Goal: Task Accomplishment & Management: Use online tool/utility

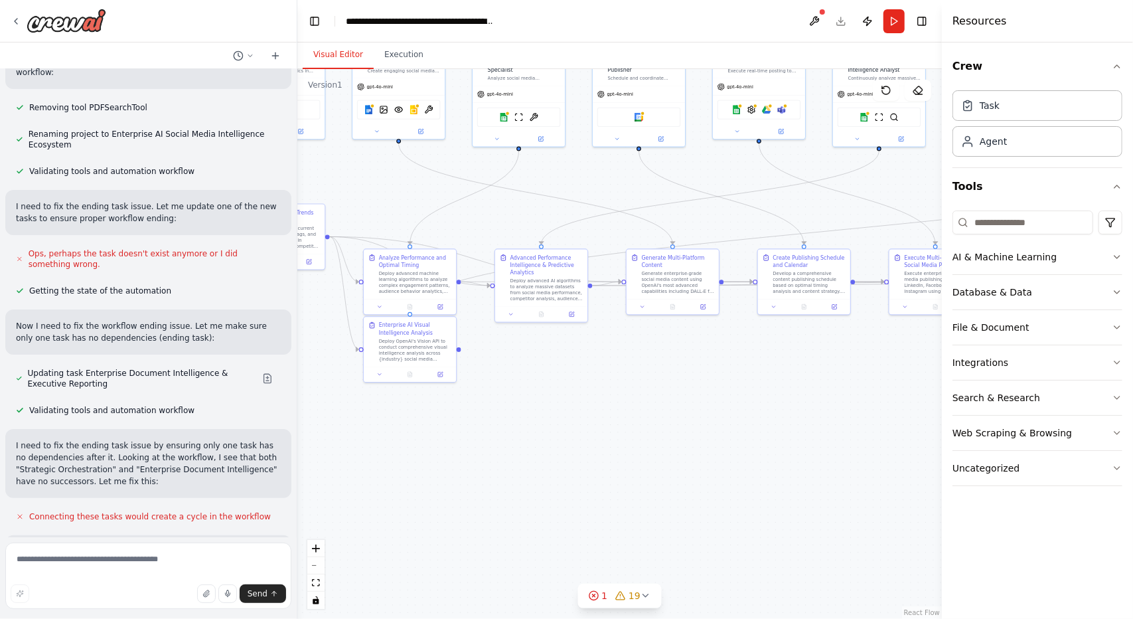
scroll to position [10245, 0]
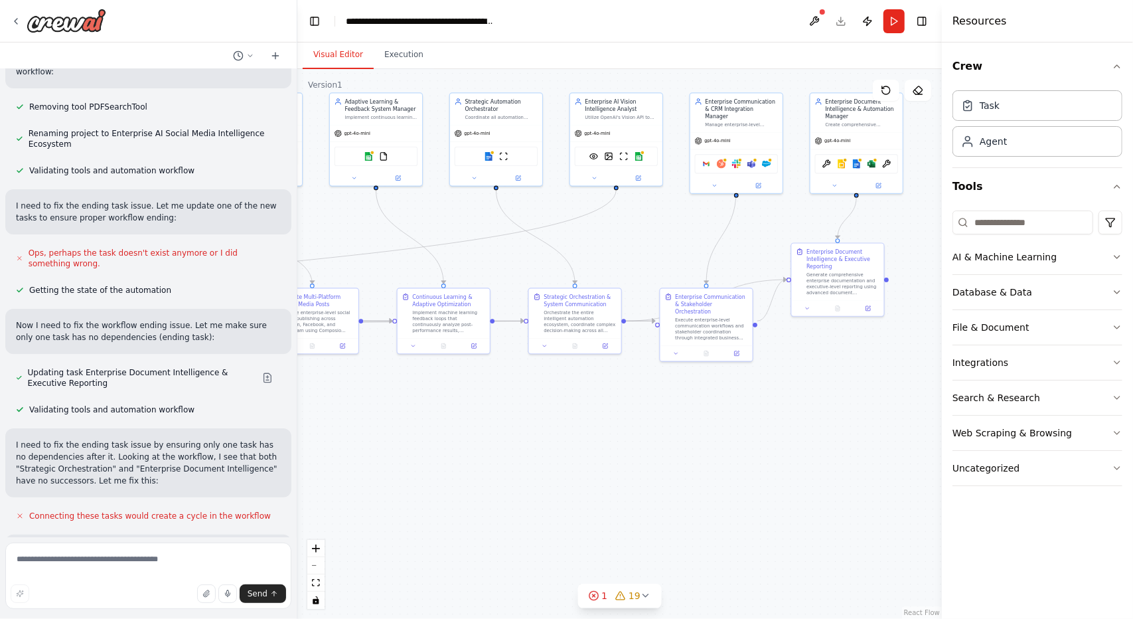
drag, startPoint x: 904, startPoint y: 429, endPoint x: 219, endPoint y: 473, distance: 686.4
click at [219, 473] on div "Create a crew that schedules and publishes social media content across multiple…" at bounding box center [566, 309] width 1133 height 619
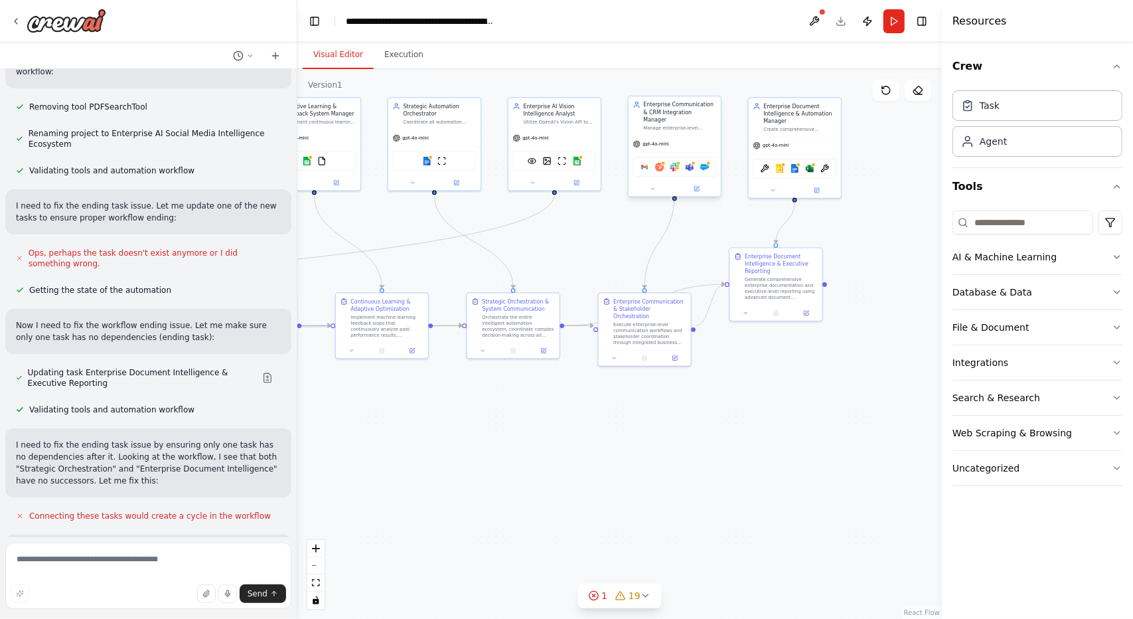
click at [678, 167] on div "Google gmail Hubspot Slack Microsoft teams Salesforce" at bounding box center [675, 166] width 84 height 19
click at [653, 185] on button at bounding box center [652, 189] width 42 height 9
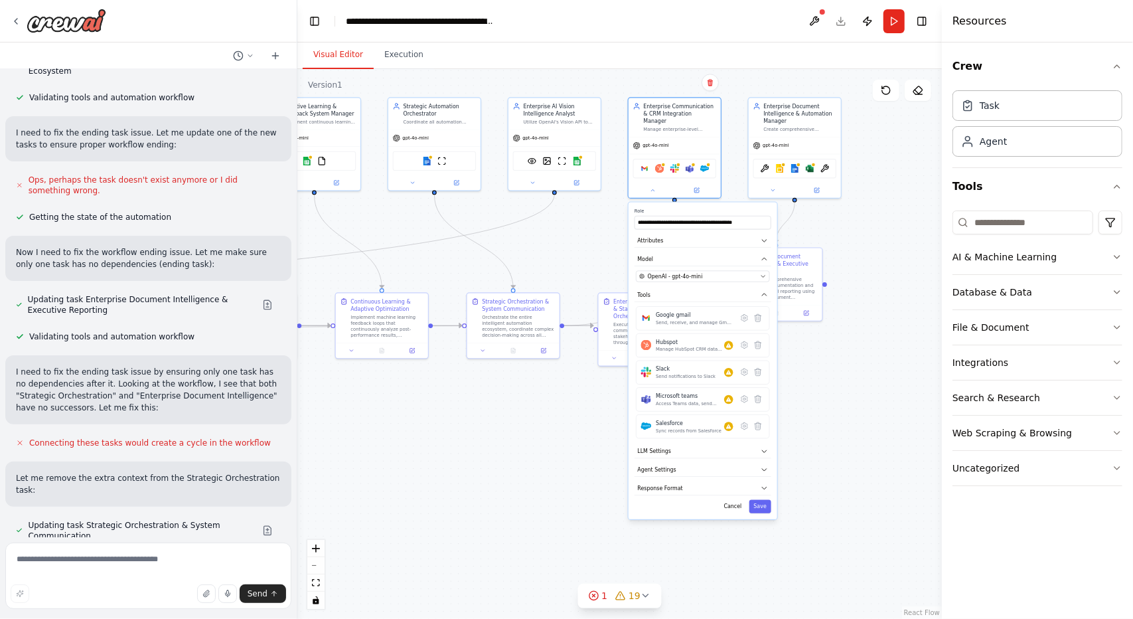
scroll to position [10320, 0]
click at [96, 568] on textarea at bounding box center [148, 575] width 286 height 66
type textarea "**********"
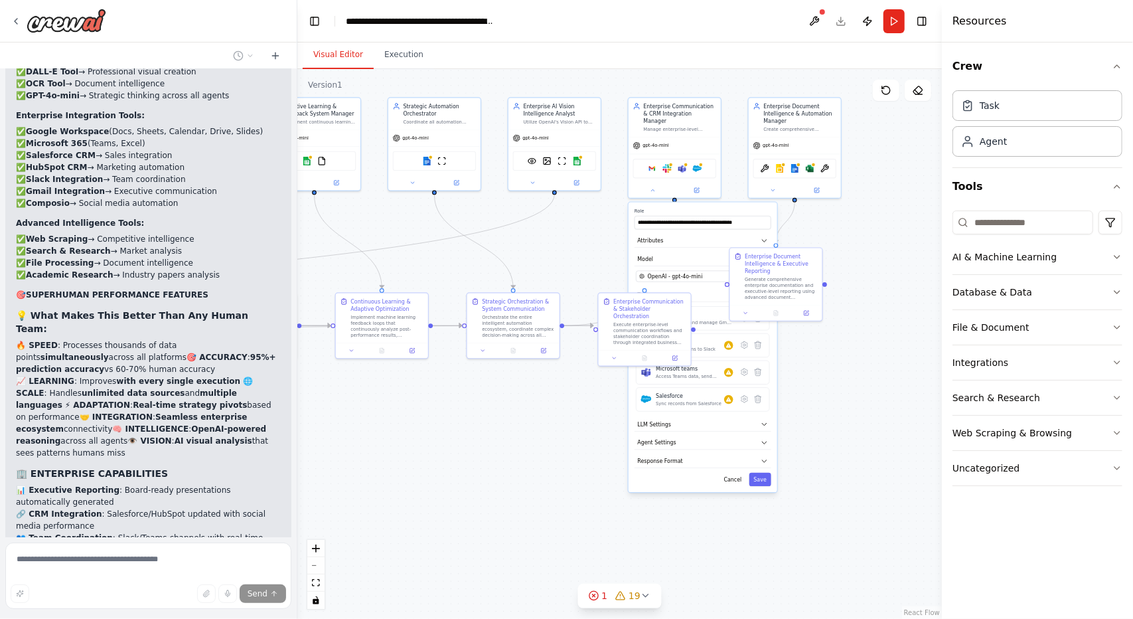
scroll to position [11394, 0]
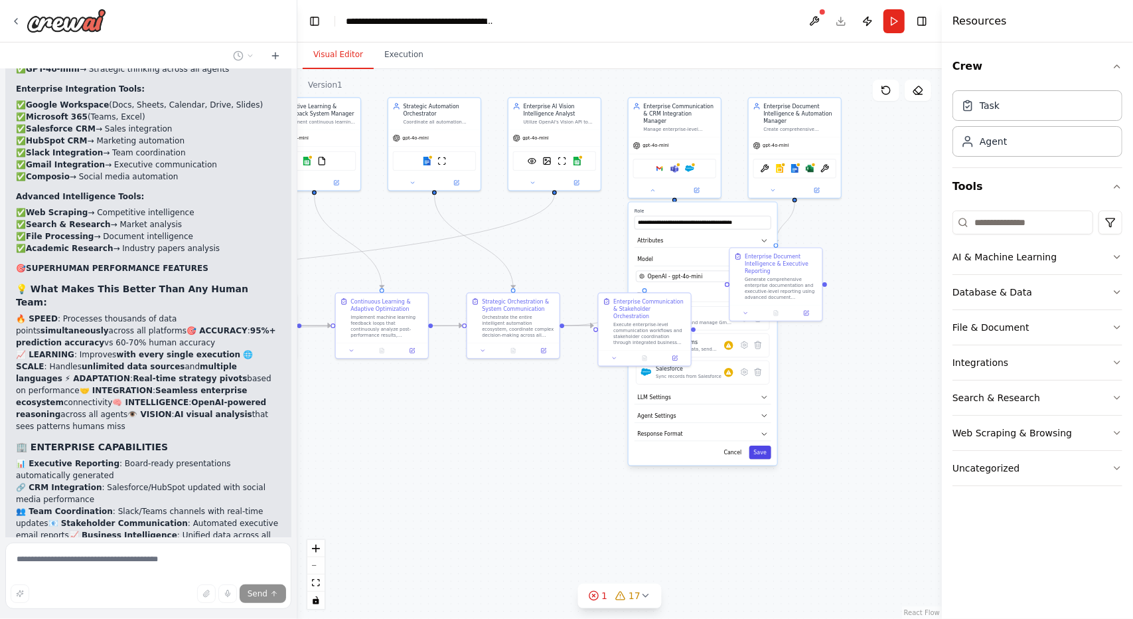
click at [766, 447] on button "Save" at bounding box center [760, 451] width 22 height 13
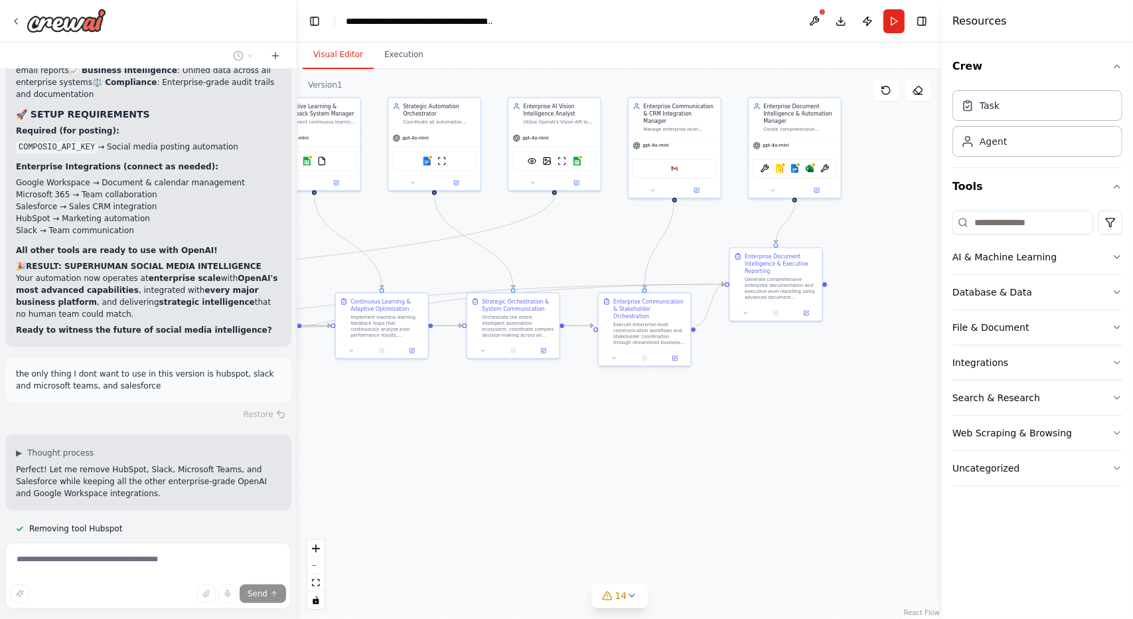
scroll to position [11965, 0]
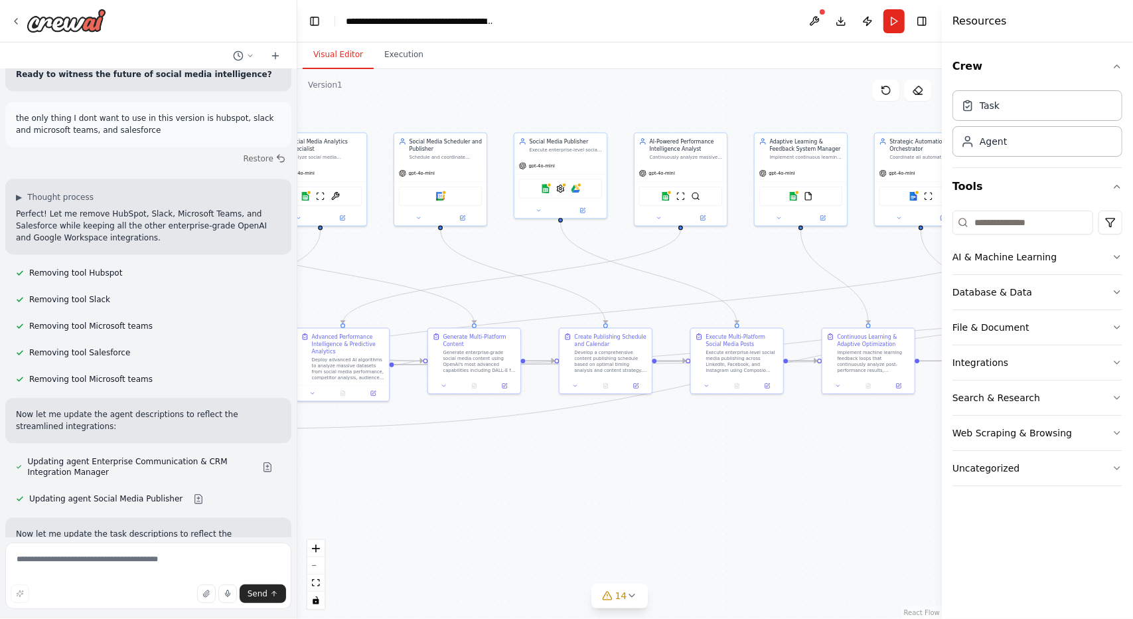
drag, startPoint x: 439, startPoint y: 423, endPoint x: 933, endPoint y: 458, distance: 495.1
click at [933, 458] on div ".deletable-edge-delete-btn { width: 20px; height: 20px; border: 0px solid #ffff…" at bounding box center [619, 344] width 645 height 550
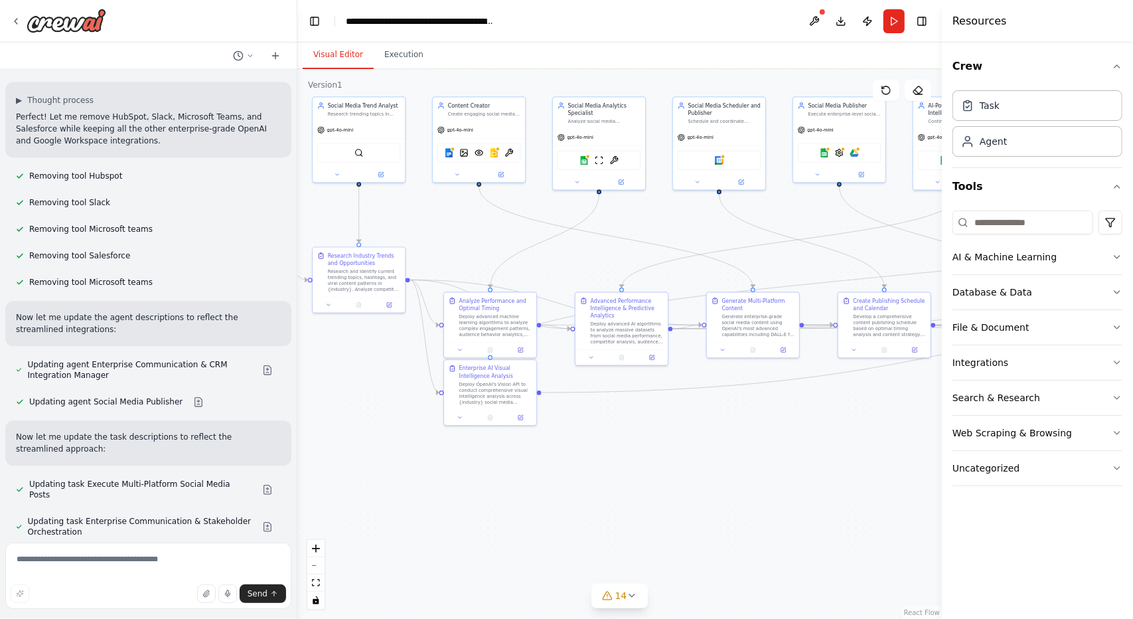
drag, startPoint x: 429, startPoint y: 445, endPoint x: 744, endPoint y: 424, distance: 316.0
click at [744, 424] on div ".deletable-edge-delete-btn { width: 20px; height: 20px; border: 0px solid #ffff…" at bounding box center [619, 344] width 645 height 550
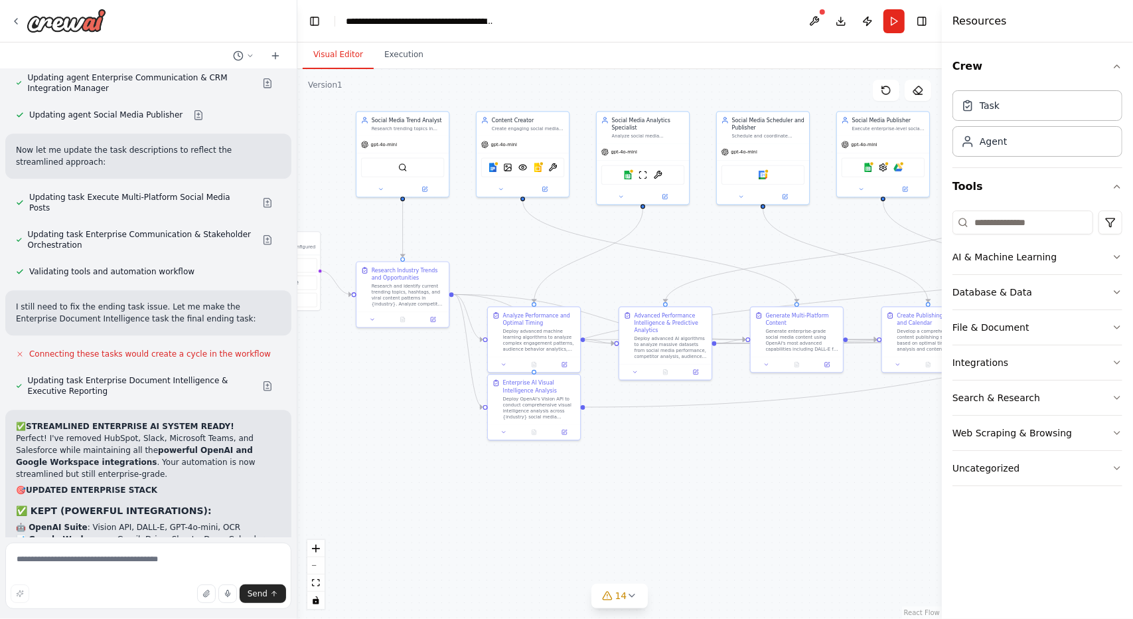
scroll to position [12510, 0]
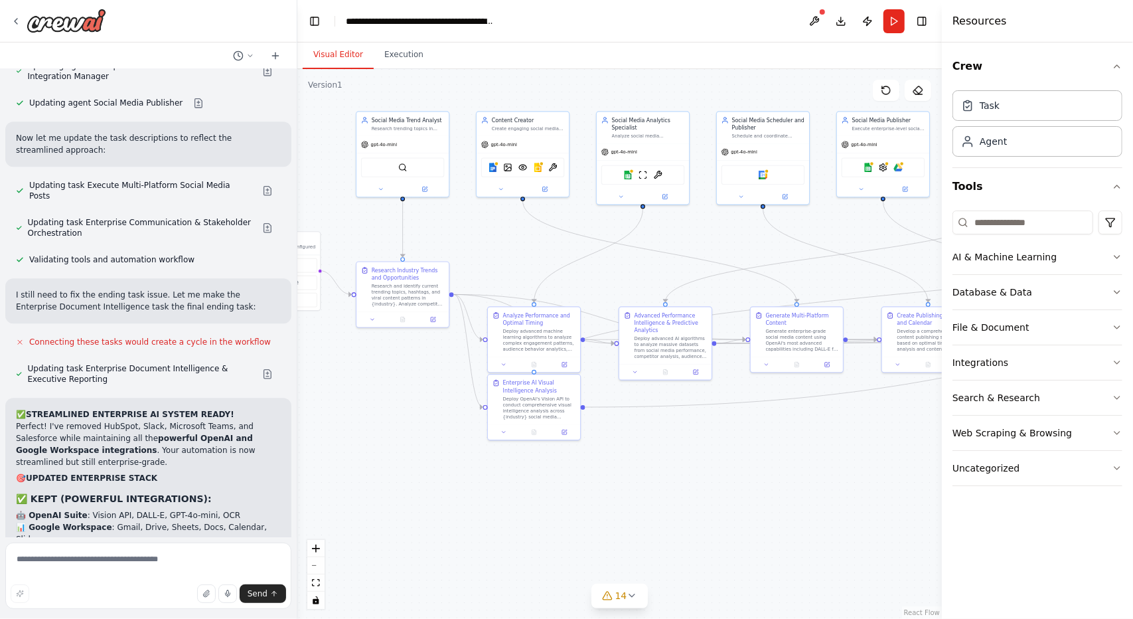
drag, startPoint x: 844, startPoint y: 464, endPoint x: 524, endPoint y: 505, distance: 322.6
click at [524, 505] on div ".deletable-edge-delete-btn { width: 20px; height: 20px; border: 0px solid #ffff…" at bounding box center [619, 344] width 645 height 550
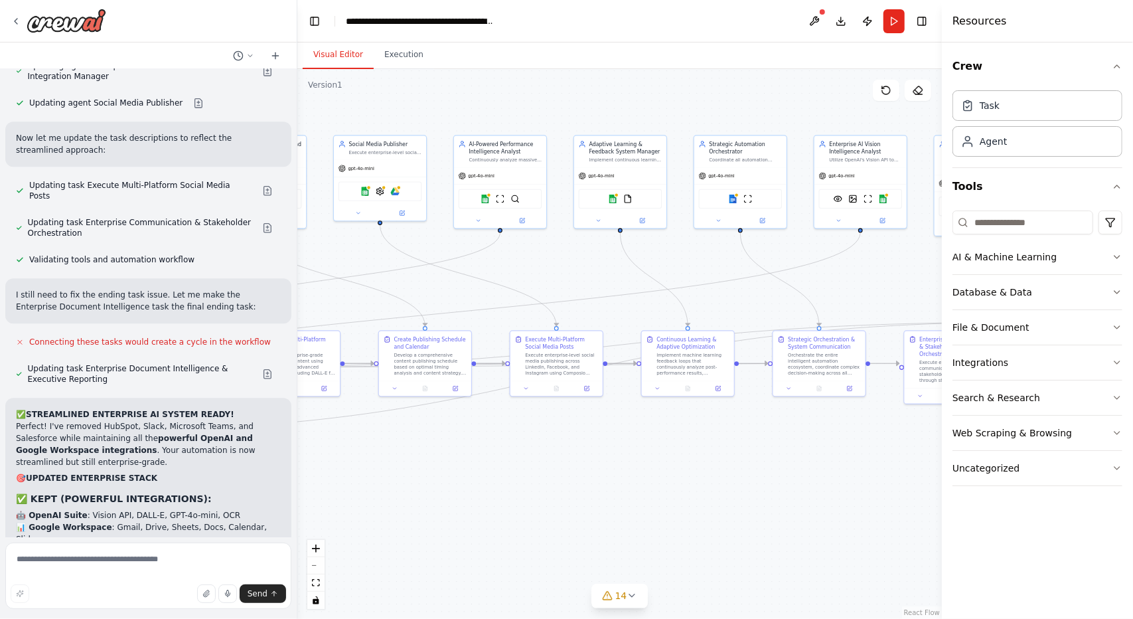
drag, startPoint x: 808, startPoint y: 521, endPoint x: 465, endPoint y: 483, distance: 345.3
click at [465, 483] on div ".deletable-edge-delete-btn { width: 20px; height: 20px; border: 0px solid #ffff…" at bounding box center [619, 344] width 645 height 550
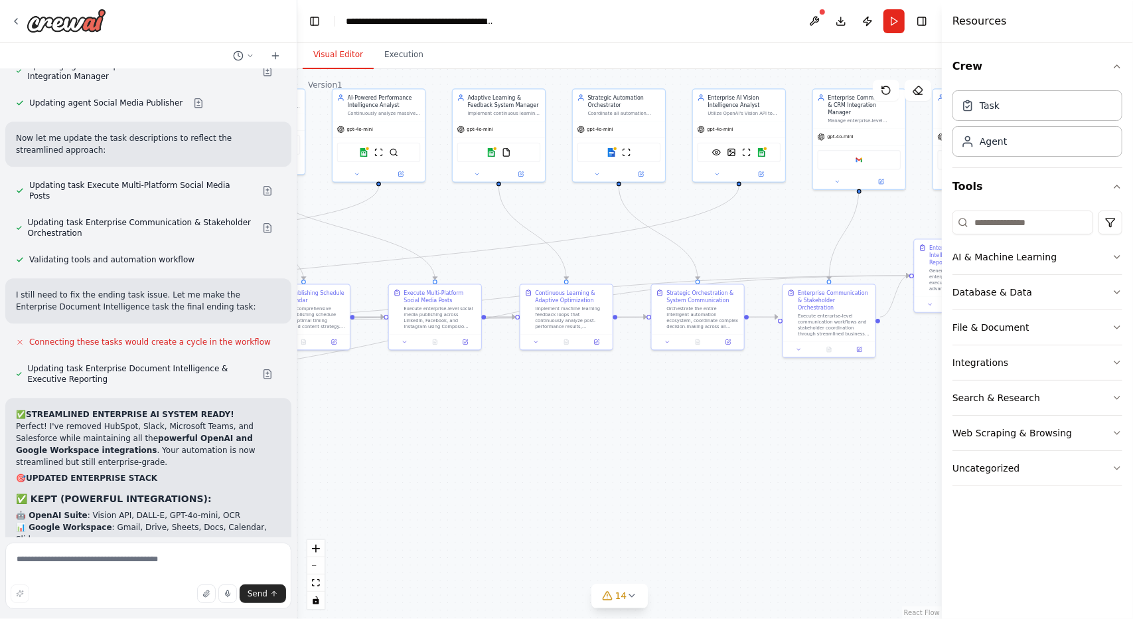
drag, startPoint x: 722, startPoint y: 500, endPoint x: 760, endPoint y: 475, distance: 46.0
click at [760, 475] on div ".deletable-edge-delete-btn { width: 20px; height: 20px; border: 0px solid #ffff…" at bounding box center [619, 344] width 645 height 550
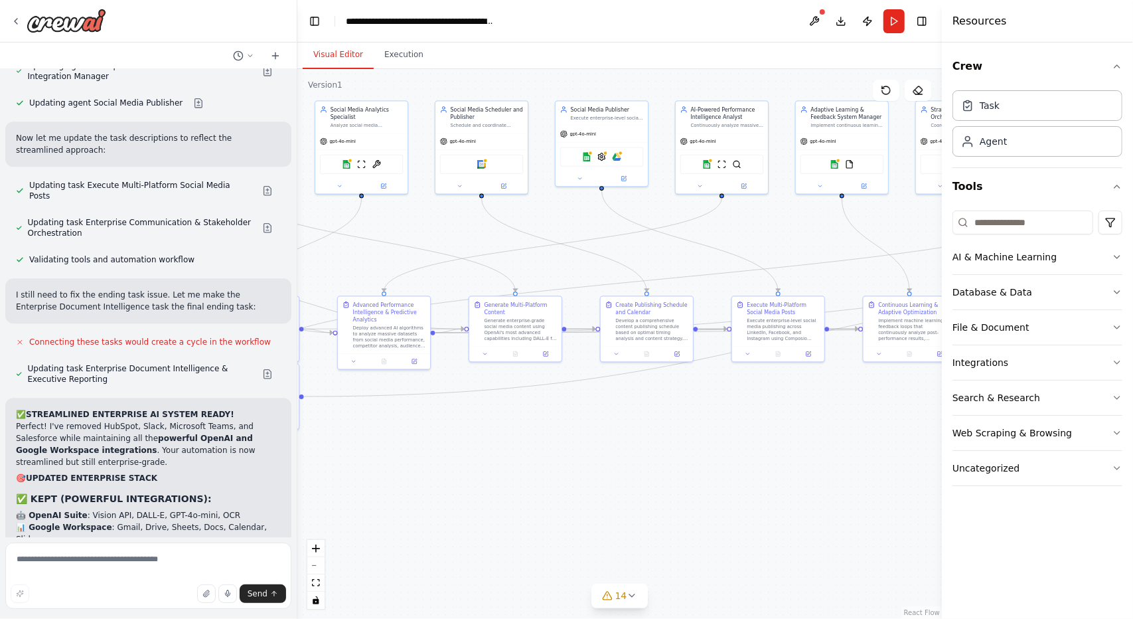
drag, startPoint x: 489, startPoint y: 495, endPoint x: 832, endPoint y: 507, distance: 343.4
click at [832, 507] on div ".deletable-edge-delete-btn { width: 20px; height: 20px; border: 0px solid #ffff…" at bounding box center [619, 344] width 645 height 550
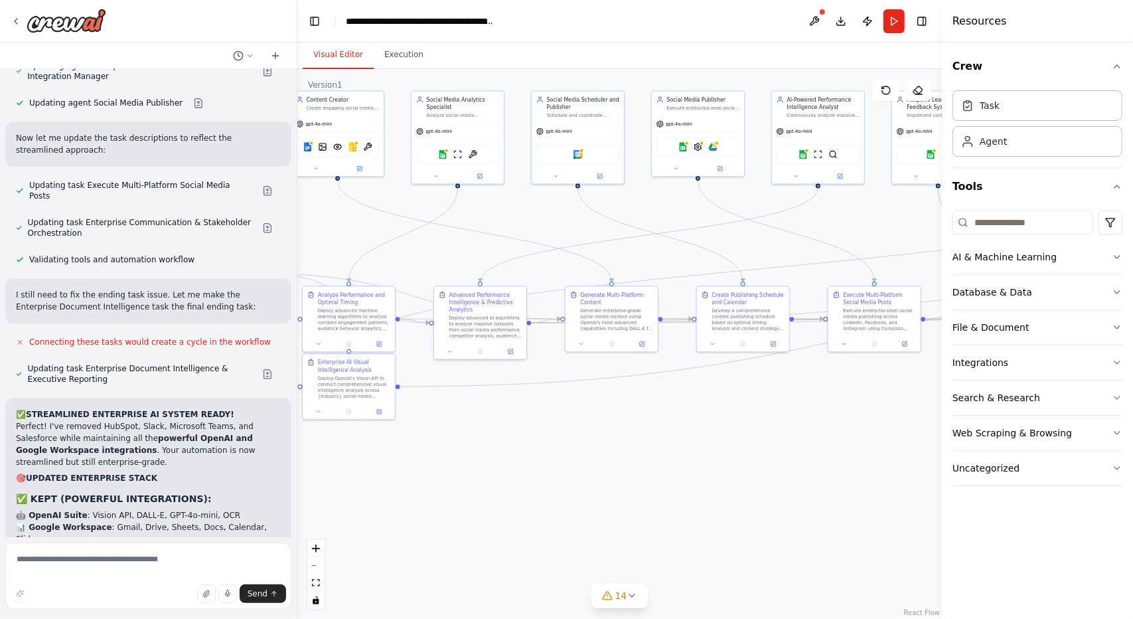
drag, startPoint x: 506, startPoint y: 504, endPoint x: 849, endPoint y: 506, distance: 342.5
click at [849, 506] on div ".deletable-edge-delete-btn { width: 20px; height: 20px; border: 0px solid #ffff…" at bounding box center [619, 344] width 645 height 550
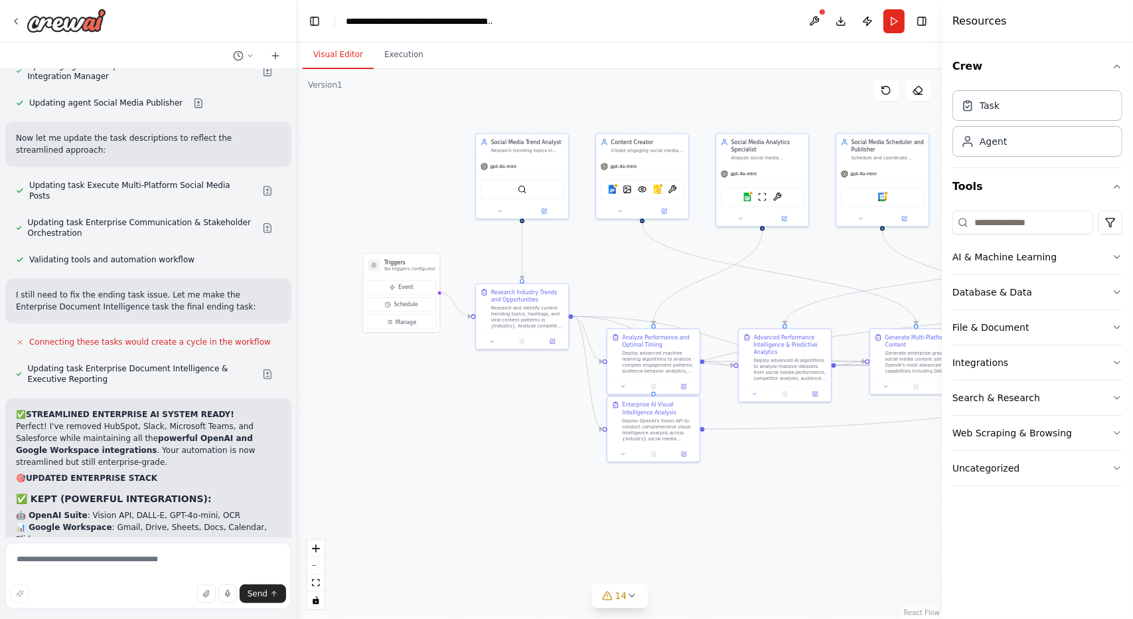
drag, startPoint x: 628, startPoint y: 504, endPoint x: 686, endPoint y: 534, distance: 65.9
click at [686, 534] on div ".deletable-edge-delete-btn { width: 20px; height: 20px; border: 0px solid #ffff…" at bounding box center [619, 344] width 645 height 550
click at [115, 553] on textarea at bounding box center [148, 575] width 286 height 66
type textarea "**********"
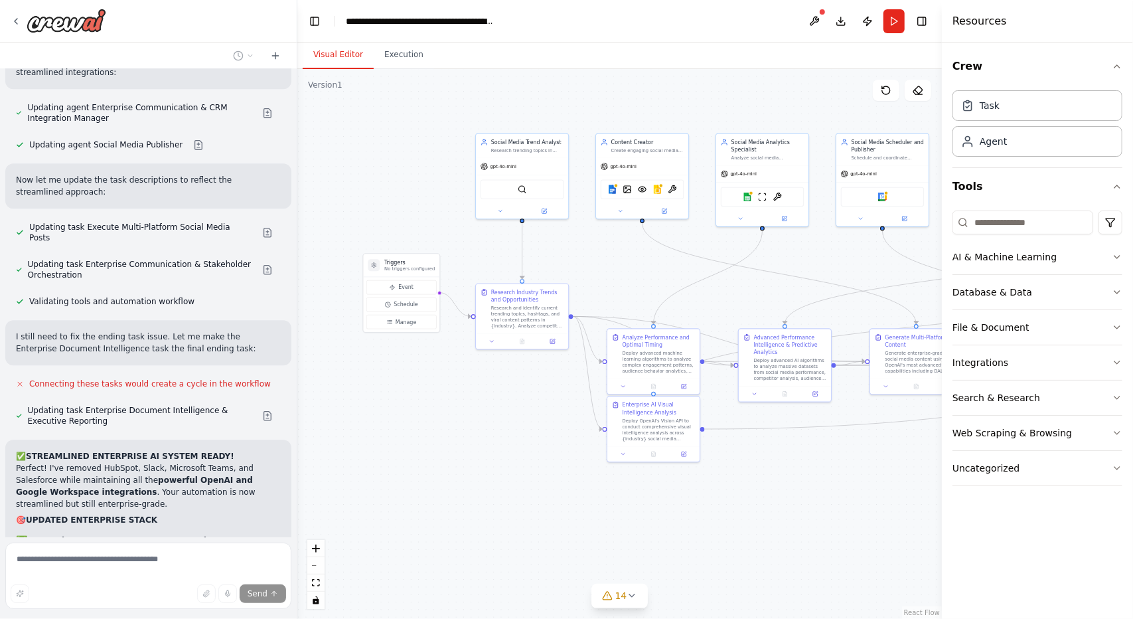
scroll to position [12519, 0]
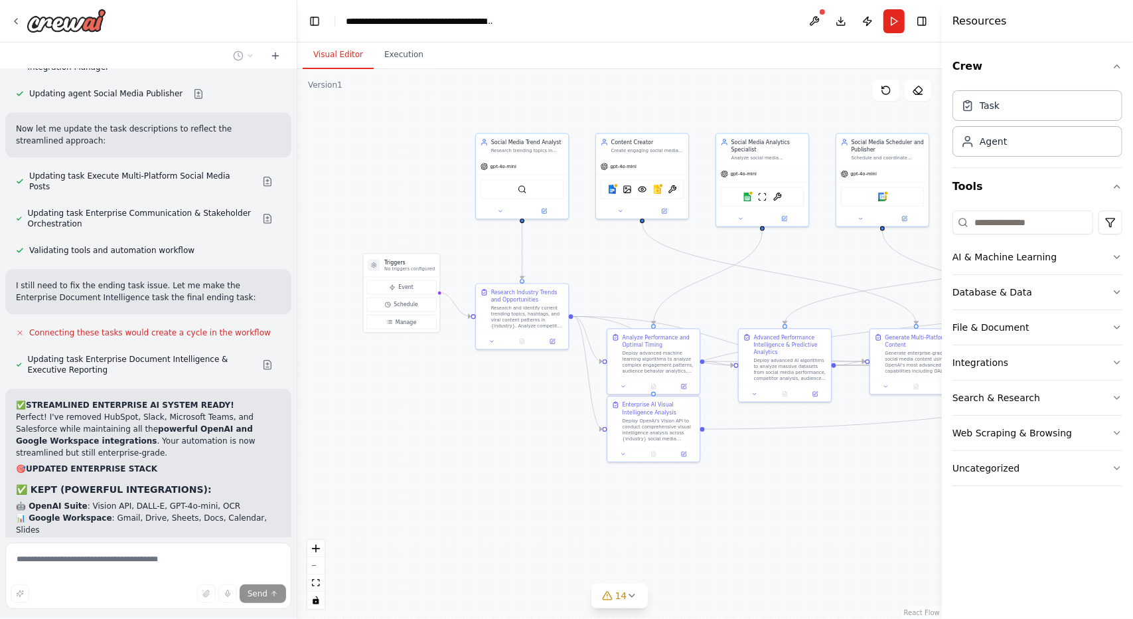
drag, startPoint x: 556, startPoint y: 483, endPoint x: 389, endPoint y: 485, distance: 167.3
click at [389, 485] on div ".deletable-edge-delete-btn { width: 20px; height: 20px; border: 0px solid #ffff…" at bounding box center [619, 344] width 645 height 550
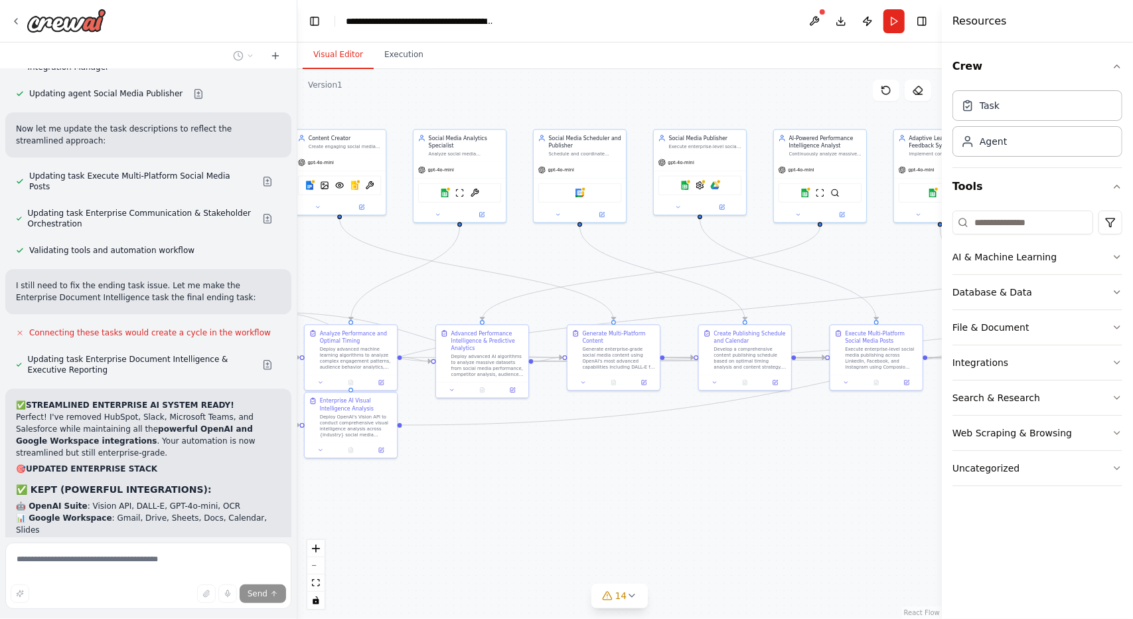
drag, startPoint x: 676, startPoint y: 536, endPoint x: 619, endPoint y: 532, distance: 57.9
click at [619, 532] on div ".deletable-edge-delete-btn { width: 20px; height: 20px; border: 0px solid #ffff…" at bounding box center [619, 344] width 645 height 550
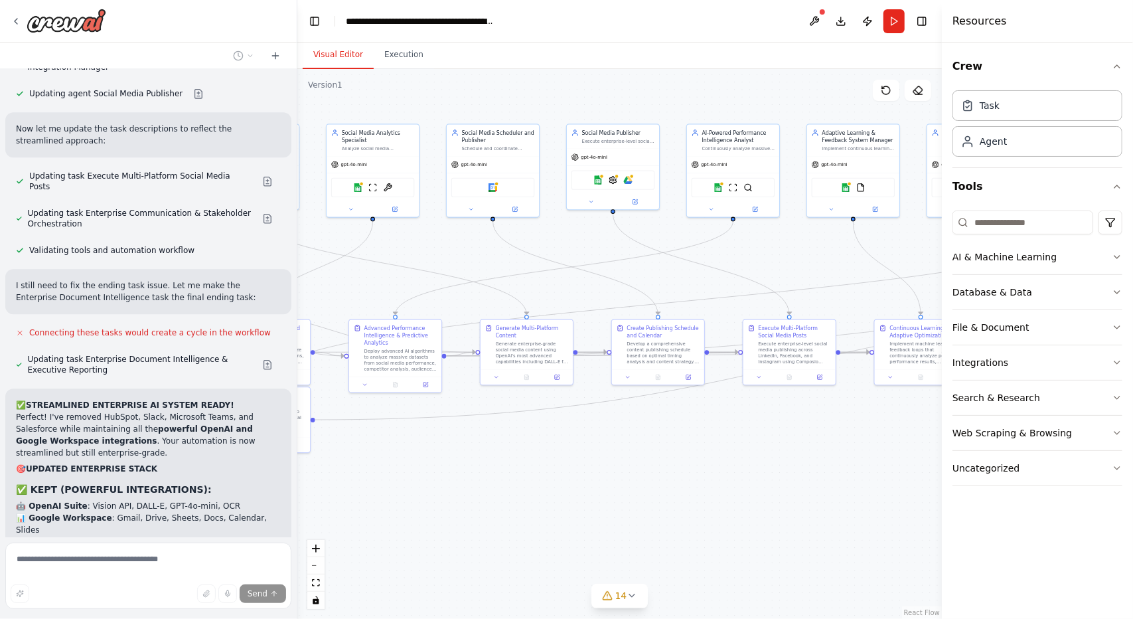
drag, startPoint x: 815, startPoint y: 461, endPoint x: 532, endPoint y: 455, distance: 282.8
click at [532, 455] on div ".deletable-edge-delete-btn { width: 20px; height: 20px; border: 0px solid #ffff…" at bounding box center [619, 344] width 645 height 550
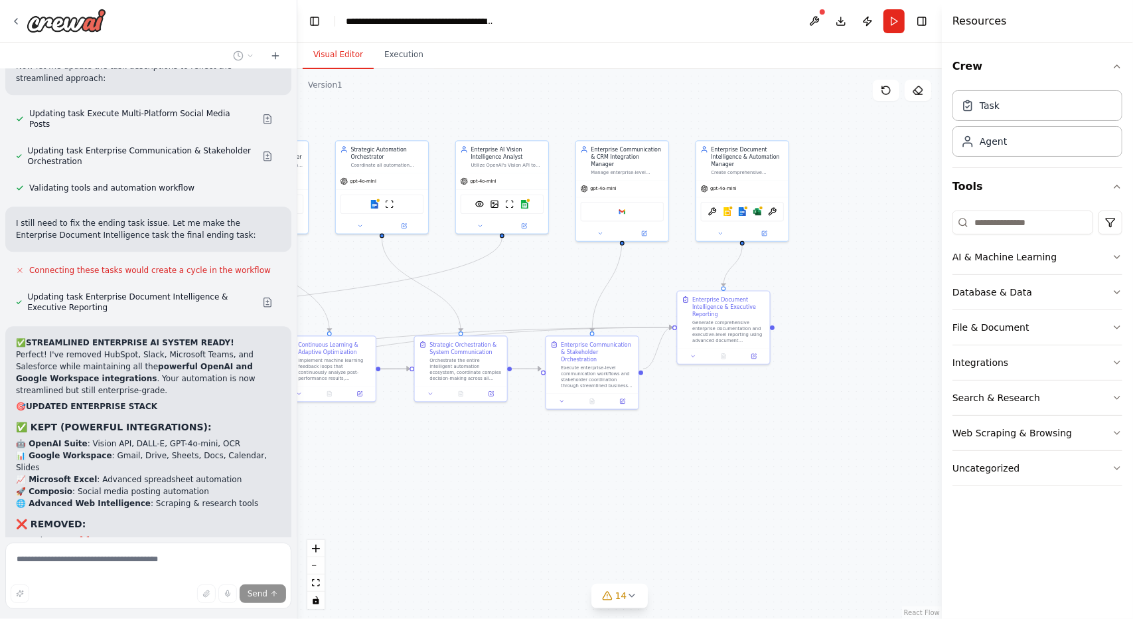
drag, startPoint x: 786, startPoint y: 481, endPoint x: 836, endPoint y: 443, distance: 62.7
click at [836, 443] on div ".deletable-edge-delete-btn { width: 20px; height: 20px; border: 0px solid #ffff…" at bounding box center [619, 344] width 645 height 550
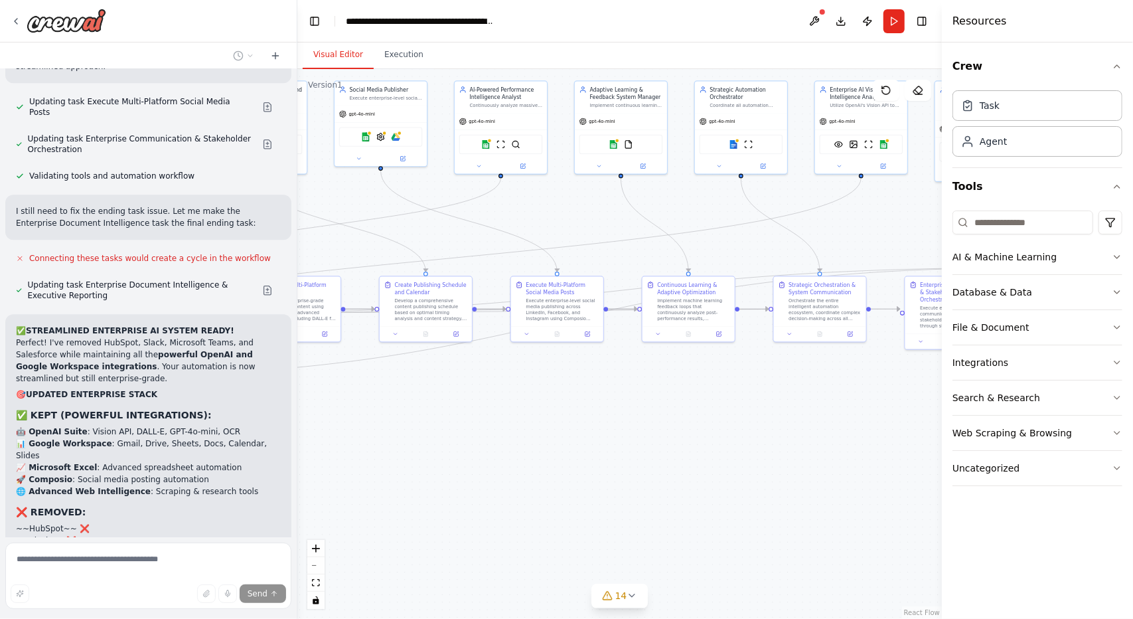
scroll to position [12620, 0]
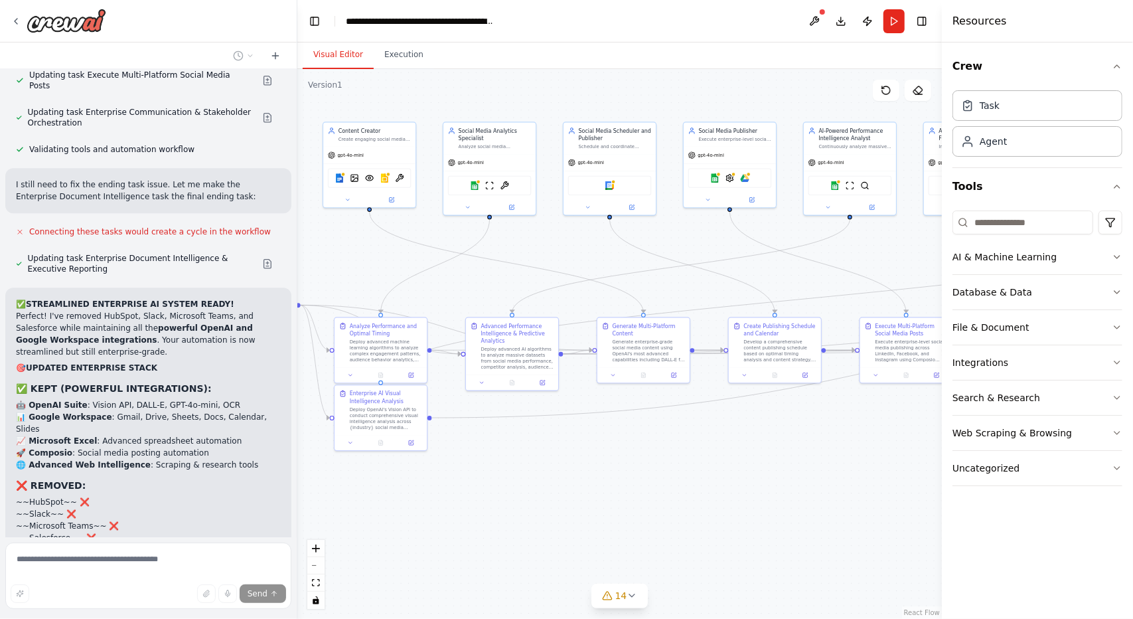
drag, startPoint x: 518, startPoint y: 489, endPoint x: 807, endPoint y: 529, distance: 291.5
click at [807, 529] on div ".deletable-edge-delete-btn { width: 20px; height: 20px; border: 0px solid #ffff…" at bounding box center [619, 344] width 645 height 550
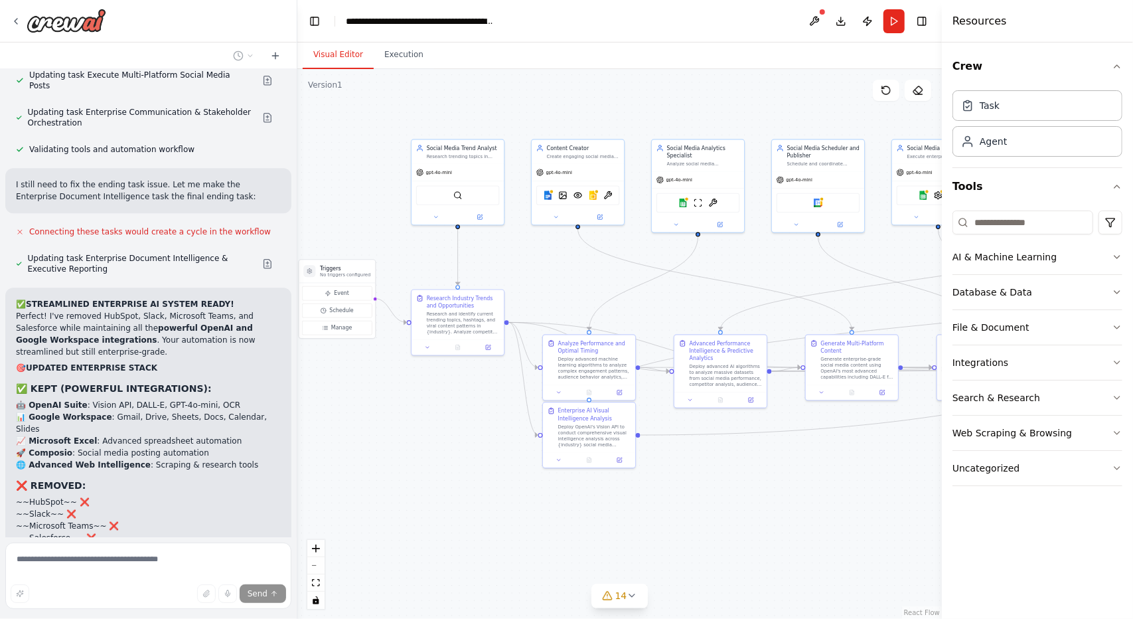
drag, startPoint x: 539, startPoint y: 500, endPoint x: 746, endPoint y: 517, distance: 207.8
click at [746, 517] on div ".deletable-edge-delete-btn { width: 20px; height: 20px; border: 0px solid #ffff…" at bounding box center [619, 344] width 645 height 550
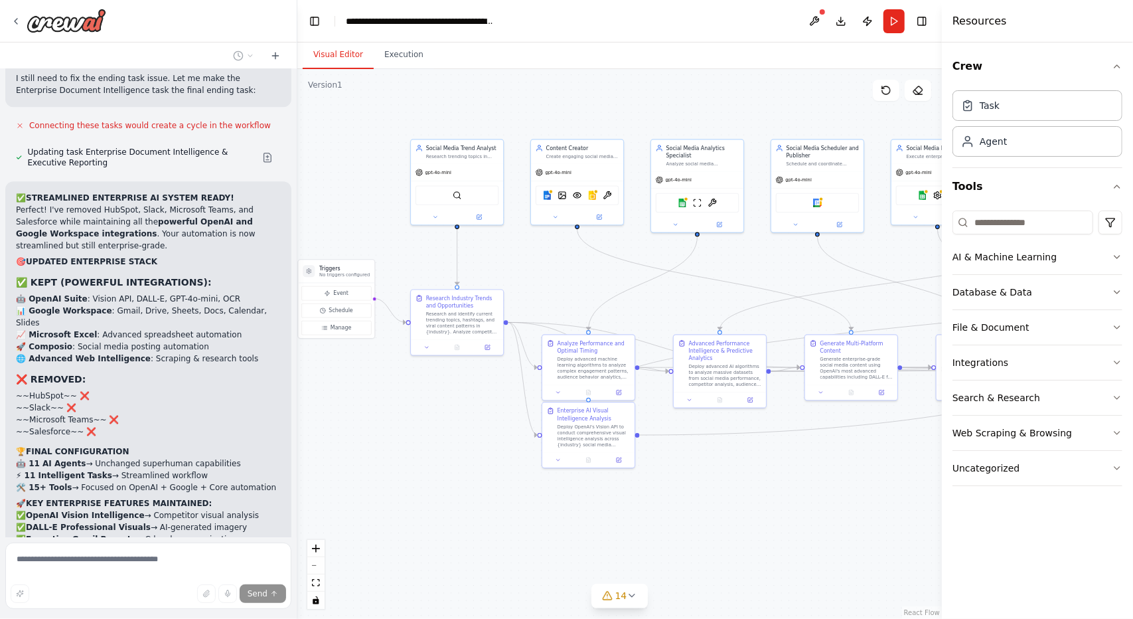
scroll to position [12753, 0]
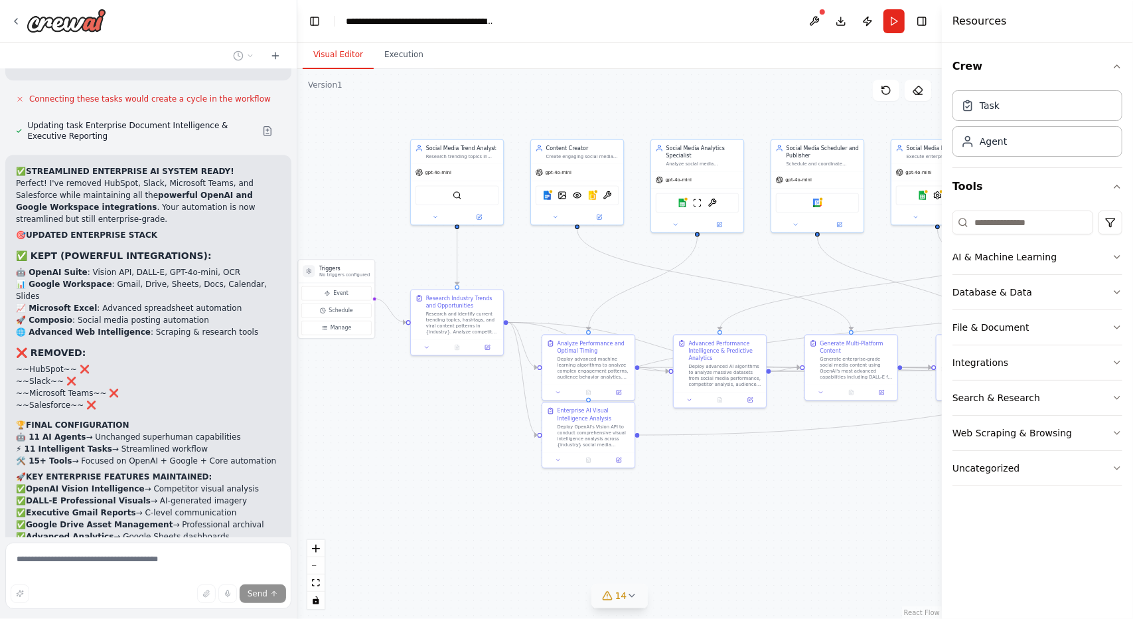
click at [609, 604] on button "14" at bounding box center [619, 595] width 57 height 25
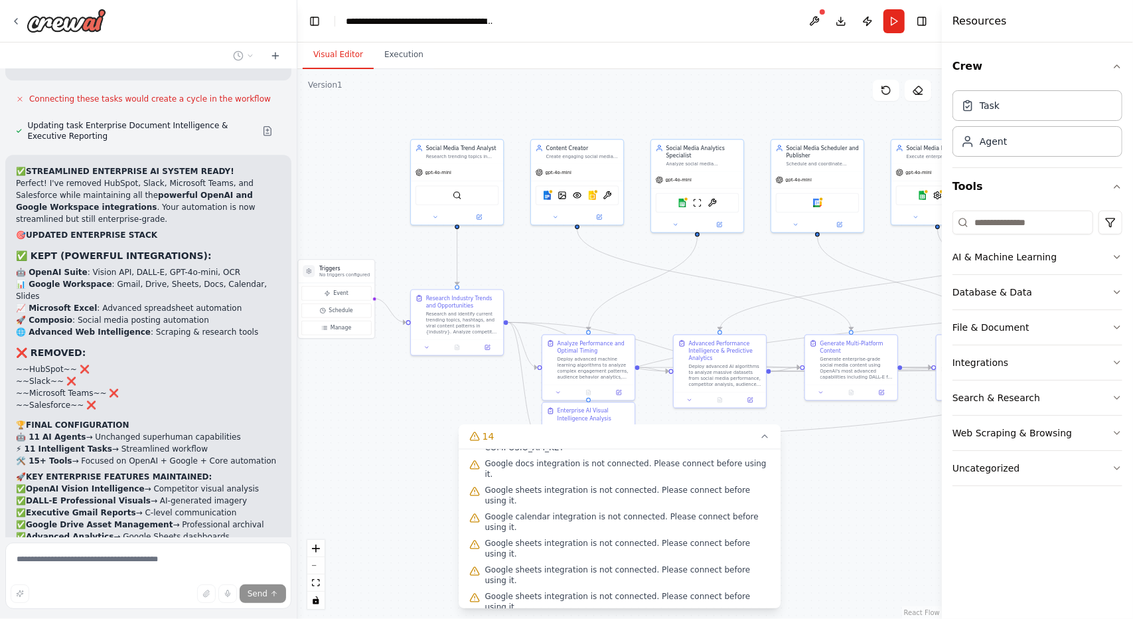
scroll to position [133, 0]
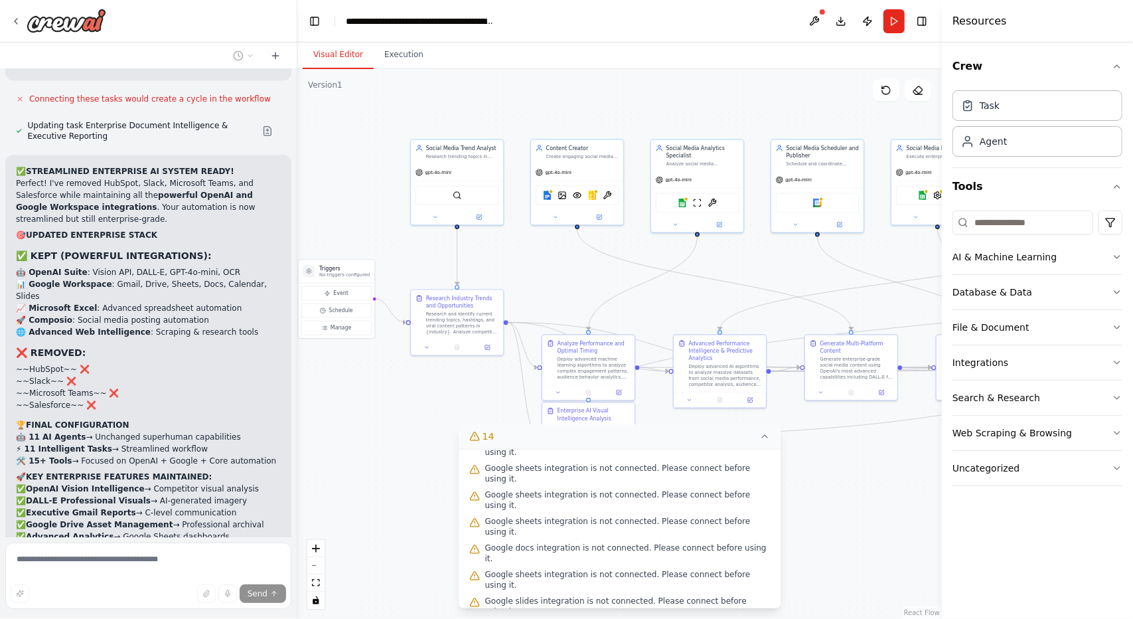
click at [761, 435] on icon at bounding box center [764, 436] width 11 height 11
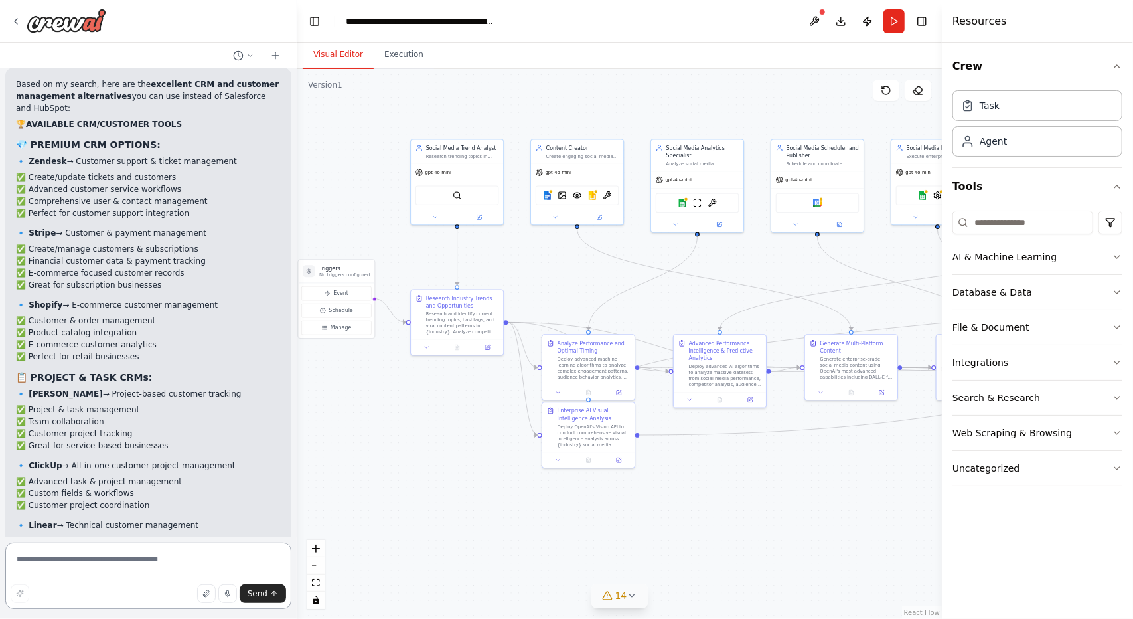
scroll to position [13759, 0]
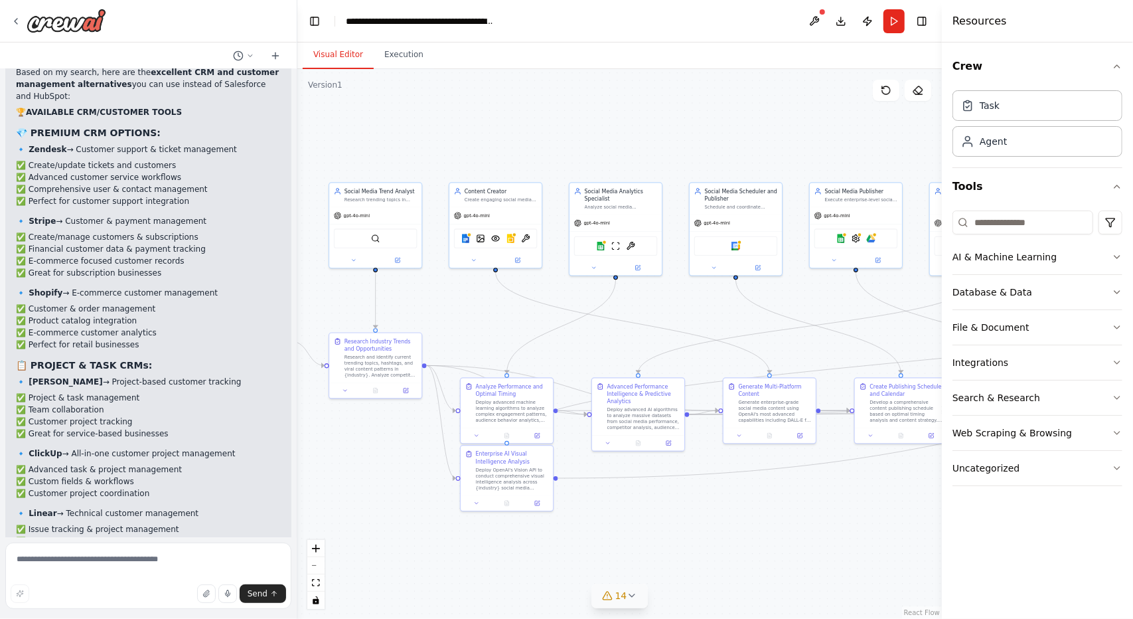
drag, startPoint x: 811, startPoint y: 505, endPoint x: 747, endPoint y: 538, distance: 71.8
click at [747, 538] on div ".deletable-edge-delete-btn { width: 20px; height: 20px; border: 0px solid #ffff…" at bounding box center [619, 344] width 645 height 550
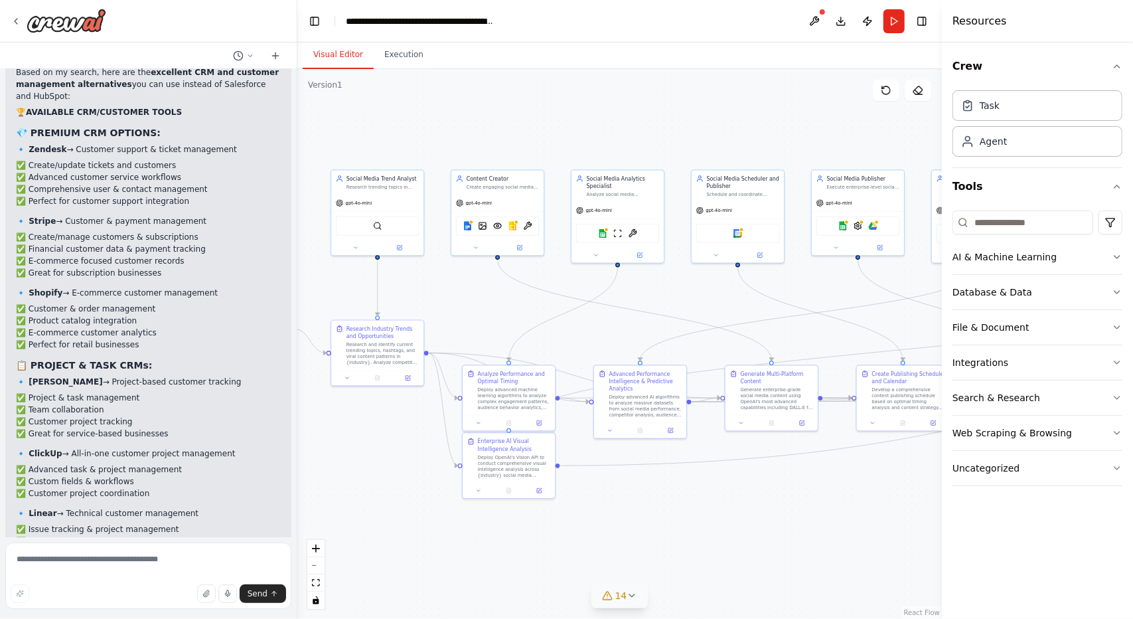
drag, startPoint x: 631, startPoint y: 532, endPoint x: 725, endPoint y: 512, distance: 96.3
click at [725, 512] on div ".deletable-edge-delete-btn { width: 20px; height: 20px; border: 0px solid #ffff…" at bounding box center [619, 344] width 645 height 550
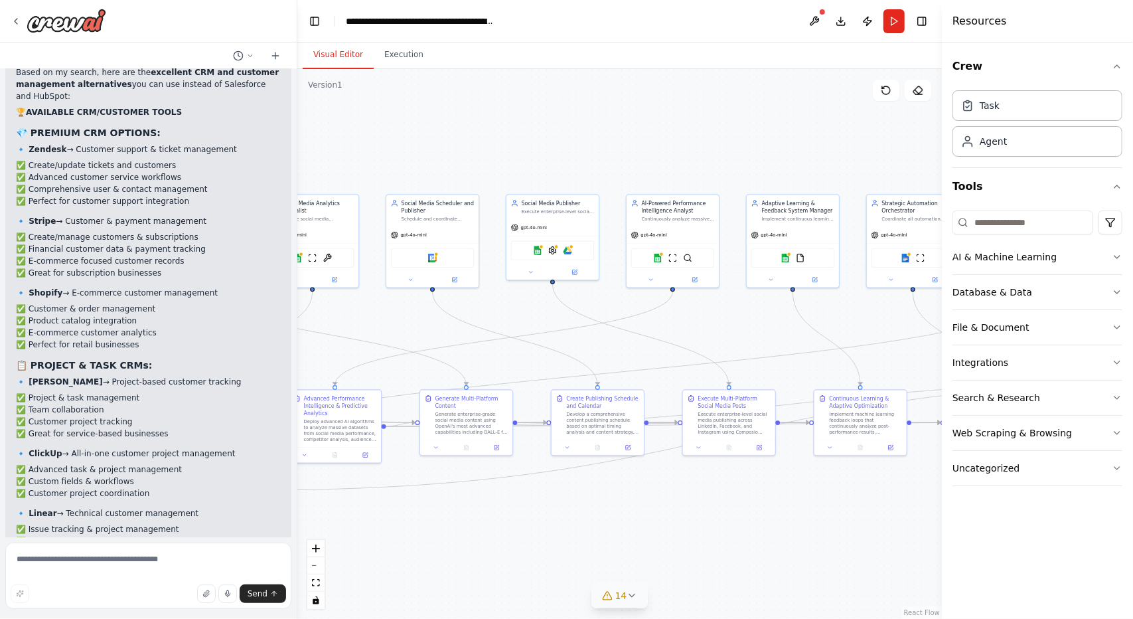
drag, startPoint x: 725, startPoint y: 512, endPoint x: 361, endPoint y: 489, distance: 364.4
click at [361, 489] on div ".deletable-edge-delete-btn { width: 20px; height: 20px; border: 0px solid #ffff…" at bounding box center [619, 344] width 645 height 550
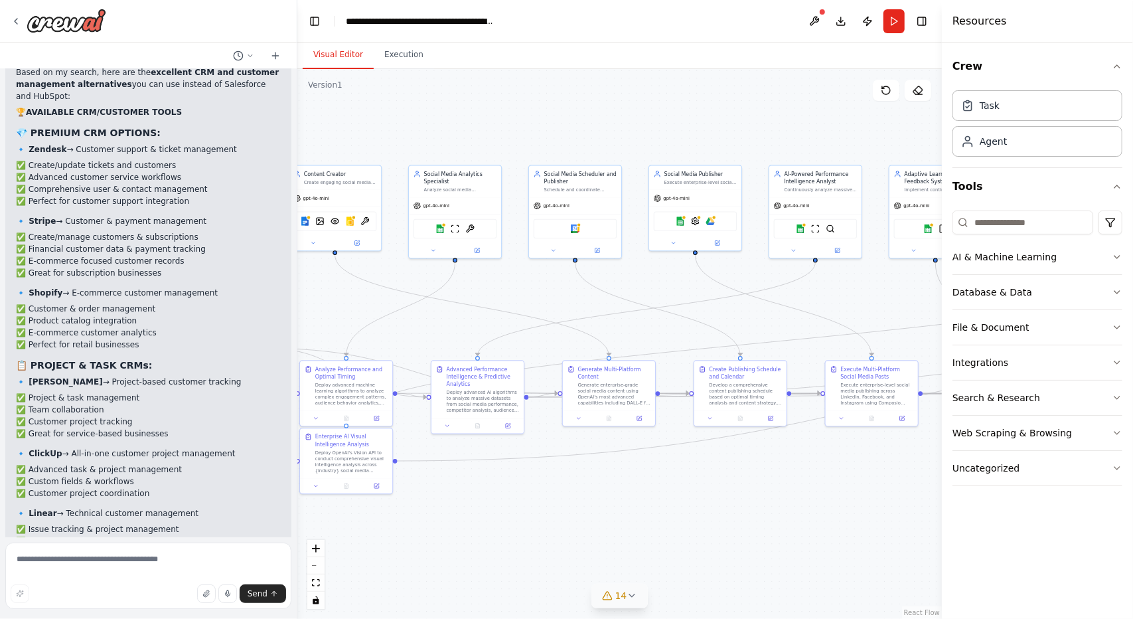
drag, startPoint x: 835, startPoint y: 512, endPoint x: 1045, endPoint y: 533, distance: 210.8
click at [1045, 533] on div "Create a crew that schedules and publishes social media content across multiple…" at bounding box center [566, 309] width 1133 height 619
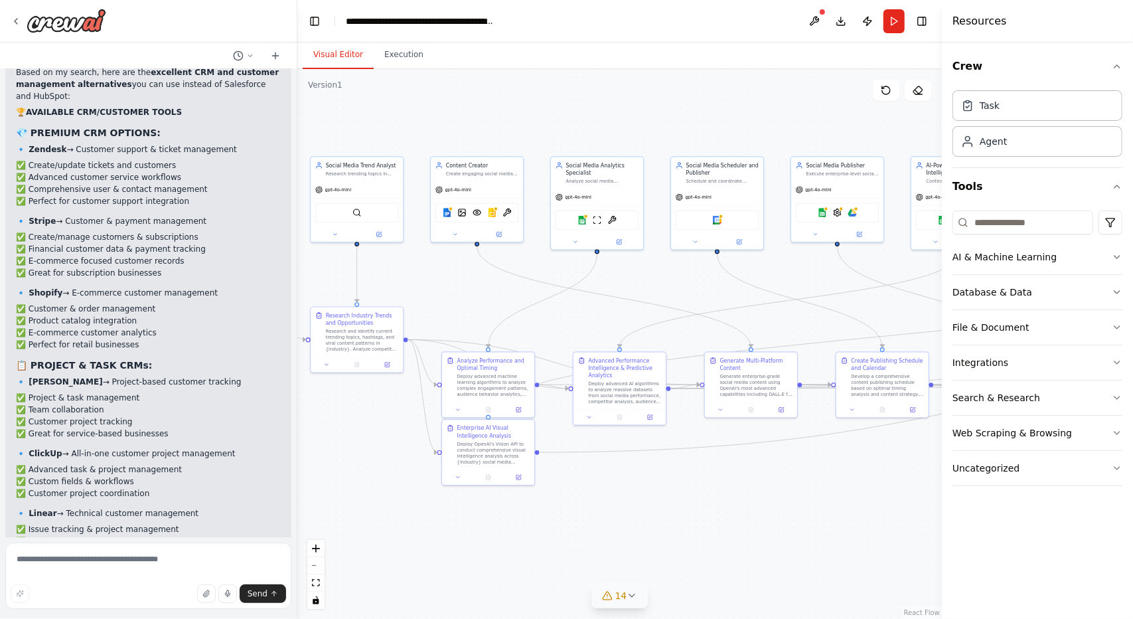
drag, startPoint x: 690, startPoint y: 540, endPoint x: 751, endPoint y: 536, distance: 60.5
click at [751, 536] on div ".deletable-edge-delete-btn { width: 20px; height: 20px; border: 0px solid #ffff…" at bounding box center [619, 344] width 645 height 550
click at [109, 570] on textarea at bounding box center [148, 575] width 286 height 66
type textarea "**********"
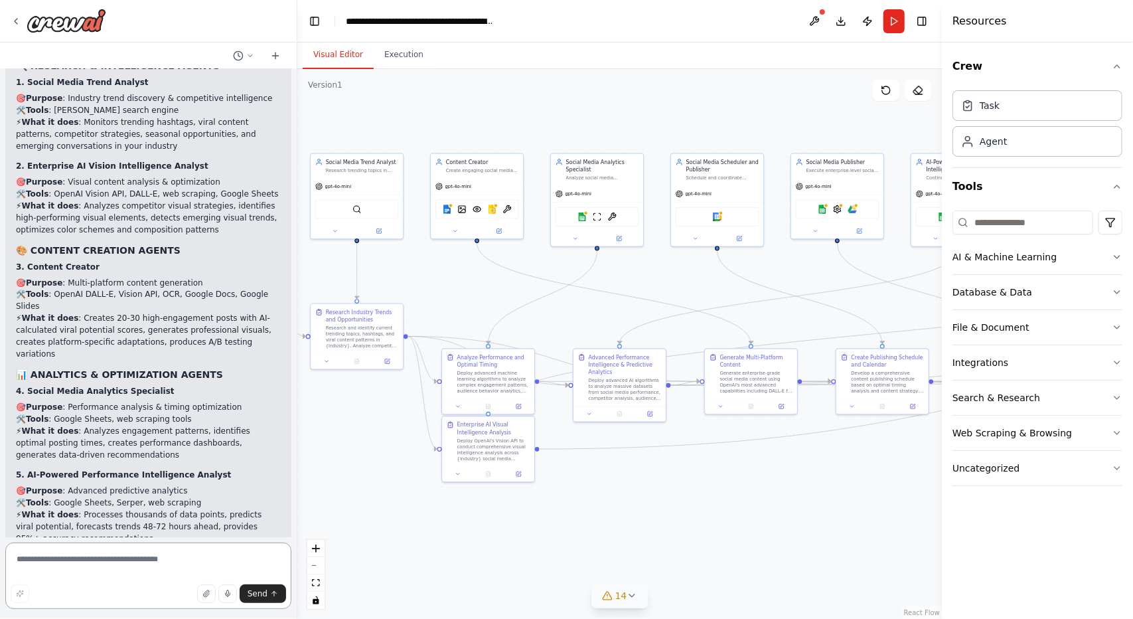
scroll to position [15097, 0]
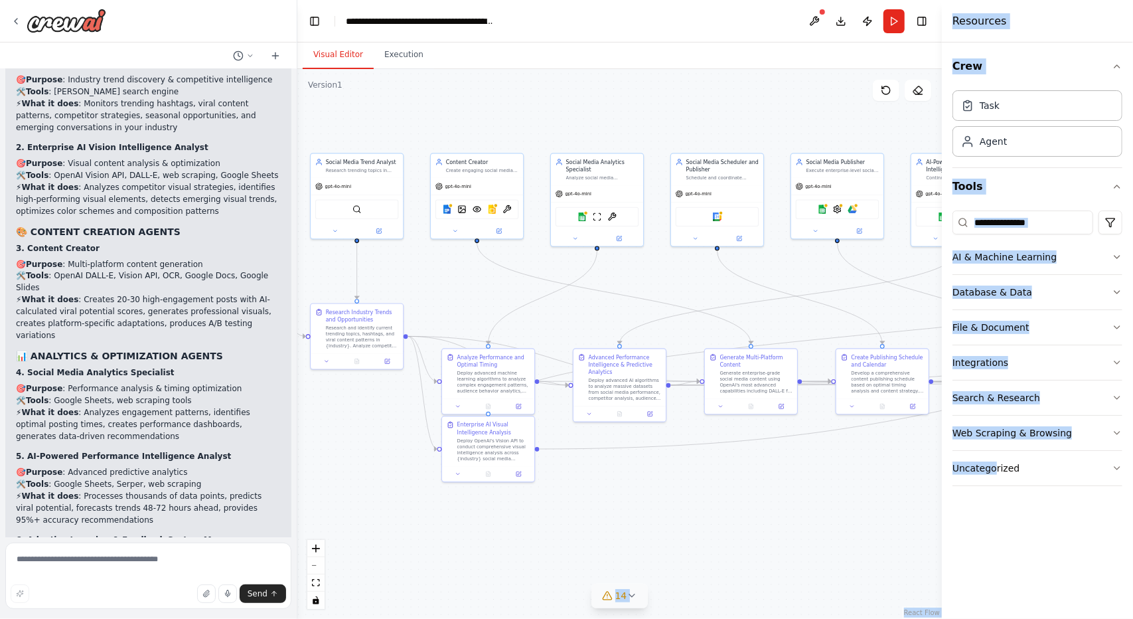
drag, startPoint x: 965, startPoint y: 542, endPoint x: 688, endPoint y: 549, distance: 277.6
click at [688, 549] on div "Create a crew that schedules and publishes social media content across multiple…" at bounding box center [566, 309] width 1133 height 619
click at [773, 533] on div ".deletable-edge-delete-btn { width: 20px; height: 20px; border: 0px solid #ffff…" at bounding box center [619, 344] width 645 height 550
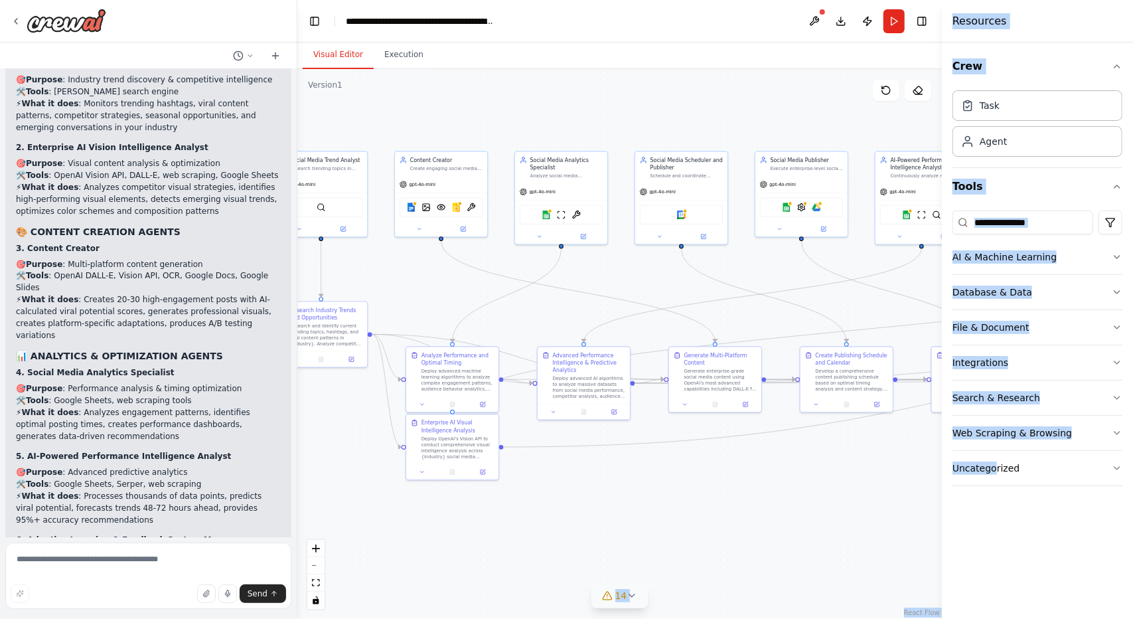
drag, startPoint x: 826, startPoint y: 522, endPoint x: 676, endPoint y: 517, distance: 150.1
click at [676, 517] on div ".deletable-edge-delete-btn { width: 20px; height: 20px; border: 0px solid #ffff…" at bounding box center [619, 344] width 645 height 550
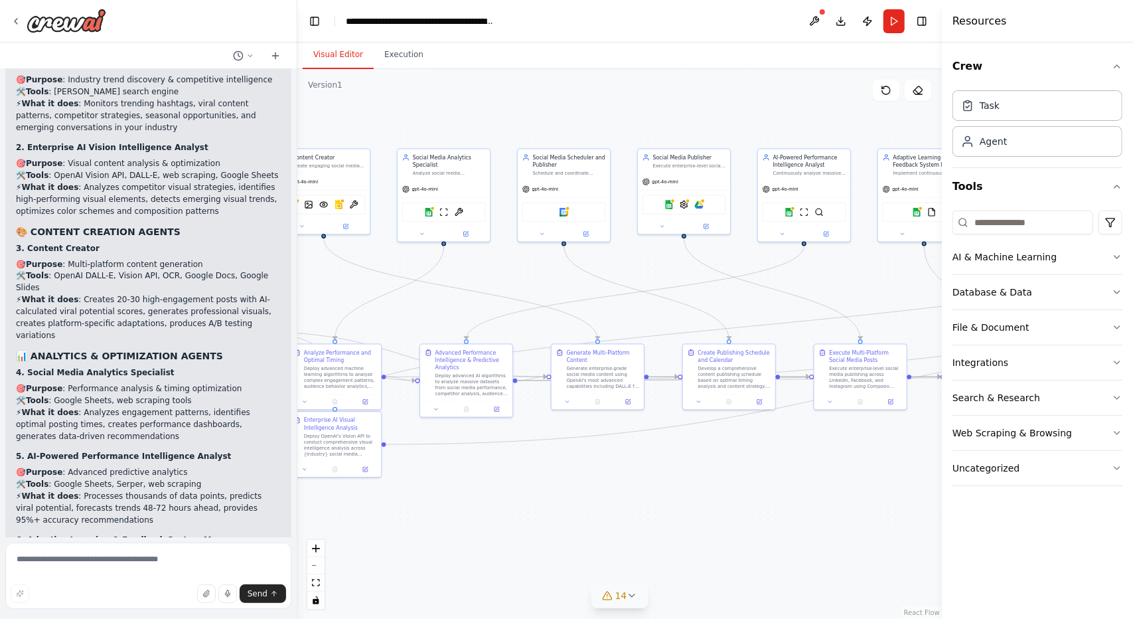
click at [1031, 565] on div "Crew Task Agent Tools AI & Machine Learning Database & Data File & Document Int…" at bounding box center [1037, 330] width 191 height 576
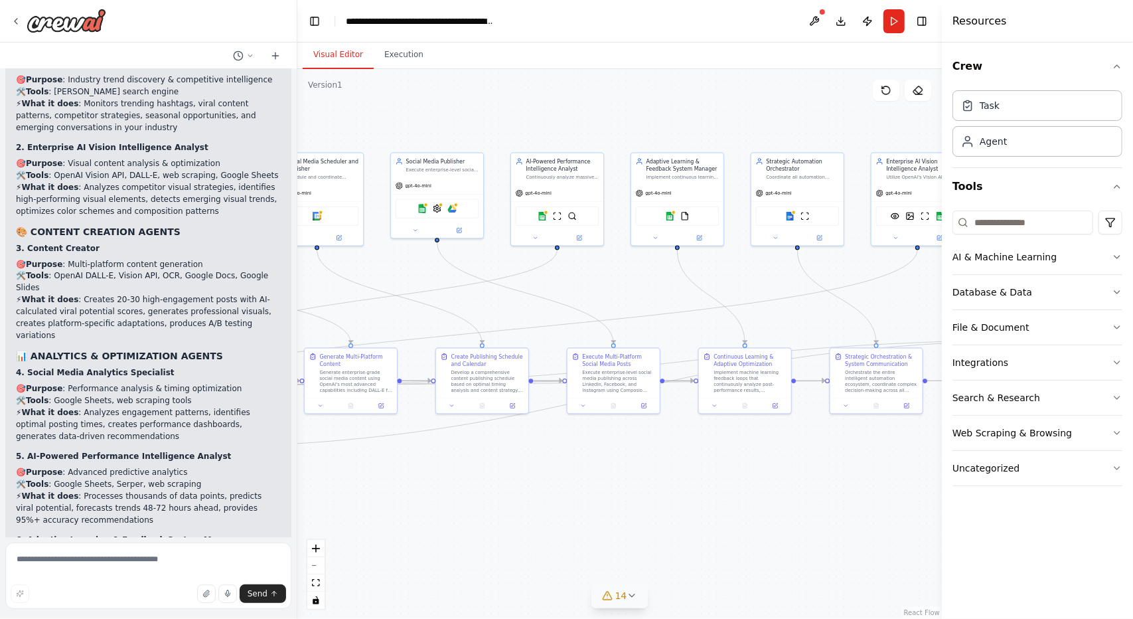
drag, startPoint x: 753, startPoint y: 530, endPoint x: 612, endPoint y: 524, distance: 140.8
click at [612, 524] on div ".deletable-edge-delete-btn { width: 20px; height: 20px; border: 0px solid #ffff…" at bounding box center [619, 344] width 645 height 550
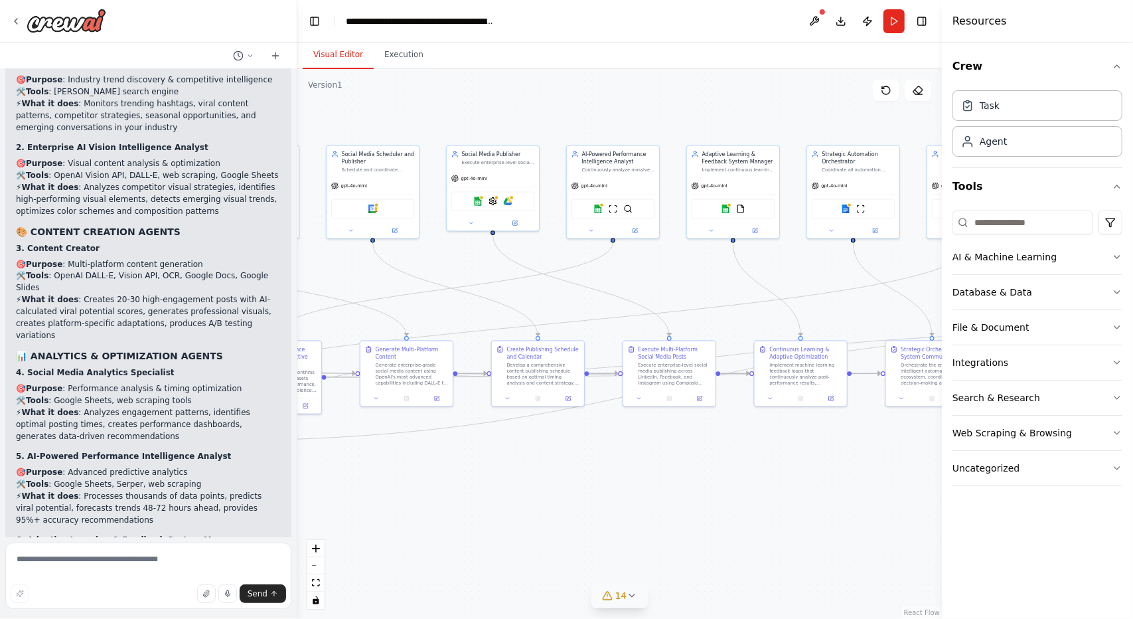
scroll to position [15224, 0]
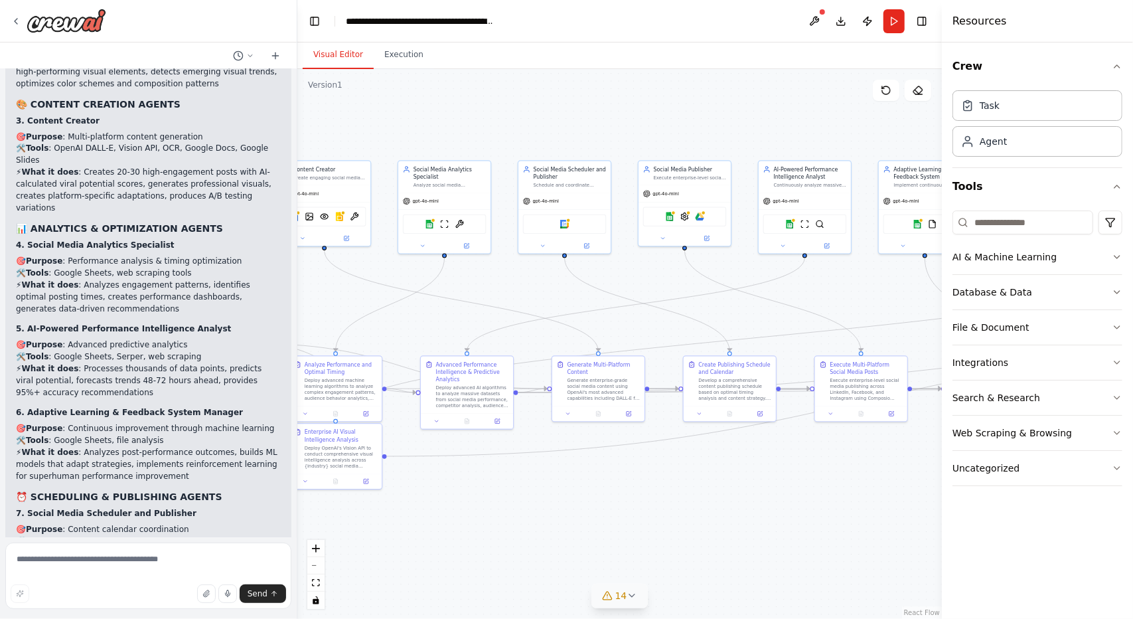
drag, startPoint x: 621, startPoint y: 106, endPoint x: 810, endPoint y: 122, distance: 189.8
click at [810, 122] on div ".deletable-edge-delete-btn { width: 20px; height: 20px; border: 0px solid #ffff…" at bounding box center [619, 344] width 645 height 550
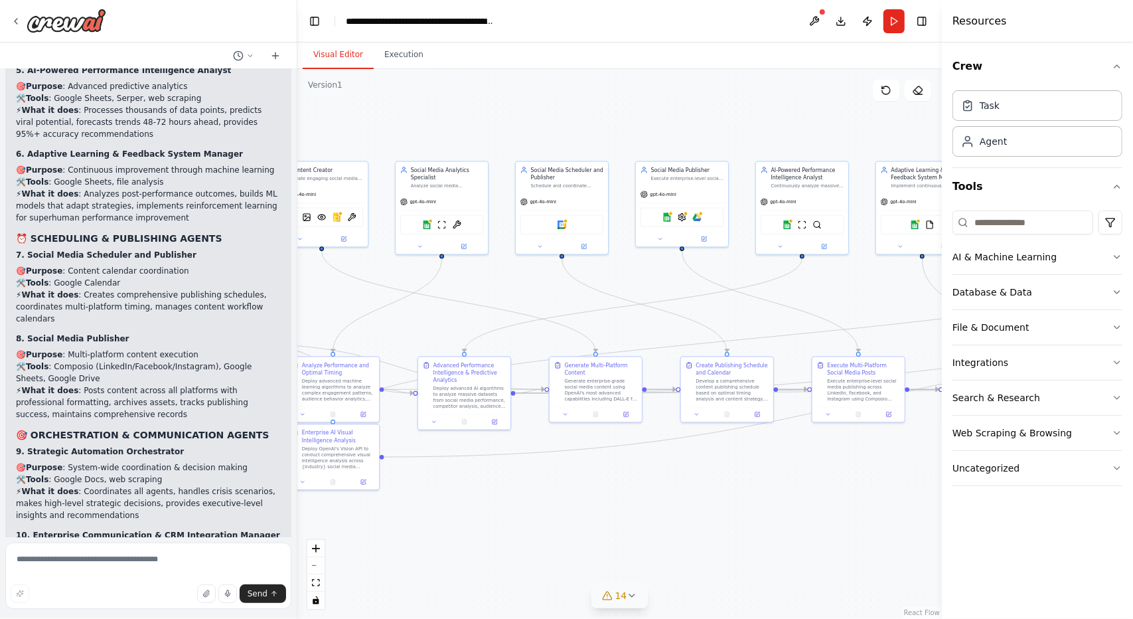
scroll to position [15486, 0]
click at [842, 17] on button "Download" at bounding box center [840, 21] width 21 height 24
